Goal: Task Accomplishment & Management: Manage account settings

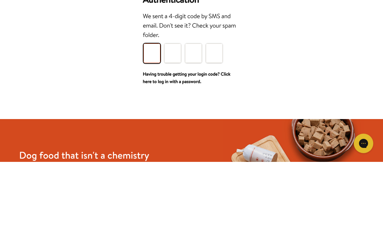
type input "4"
type input "9"
type input "1"
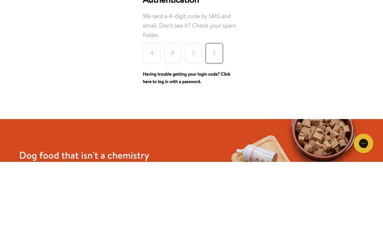
type input "5"
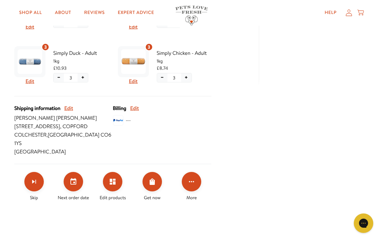
scroll to position [236, 0]
click at [199, 178] on button "Click for more options" at bounding box center [191, 181] width 19 height 19
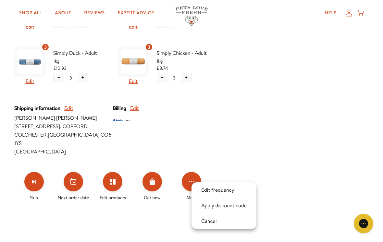
click at [312, 136] on div at bounding box center [191, 121] width 383 height 242
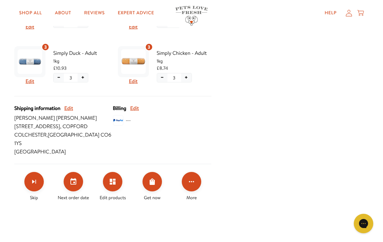
click at [75, 178] on icon "Set your next order date" at bounding box center [73, 181] width 6 height 6
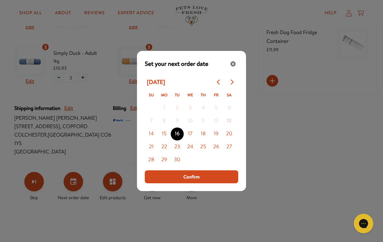
click at [216, 140] on button "19" at bounding box center [216, 134] width 13 height 13
click at [208, 183] on button "Confirm" at bounding box center [191, 176] width 93 height 13
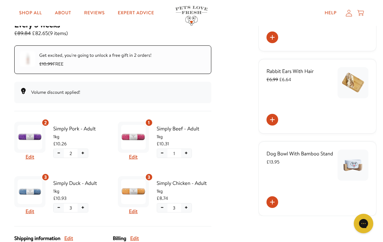
scroll to position [105, 0]
